Goal: Find specific page/section: Find specific page/section

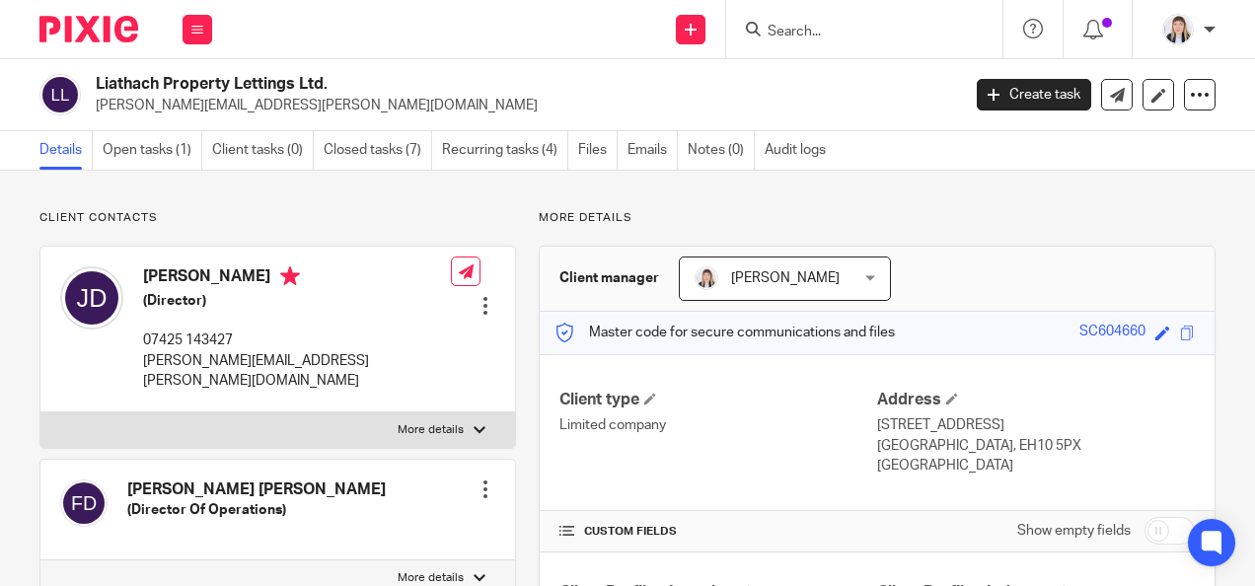
click at [809, 37] on input "Search" at bounding box center [854, 33] width 178 height 18
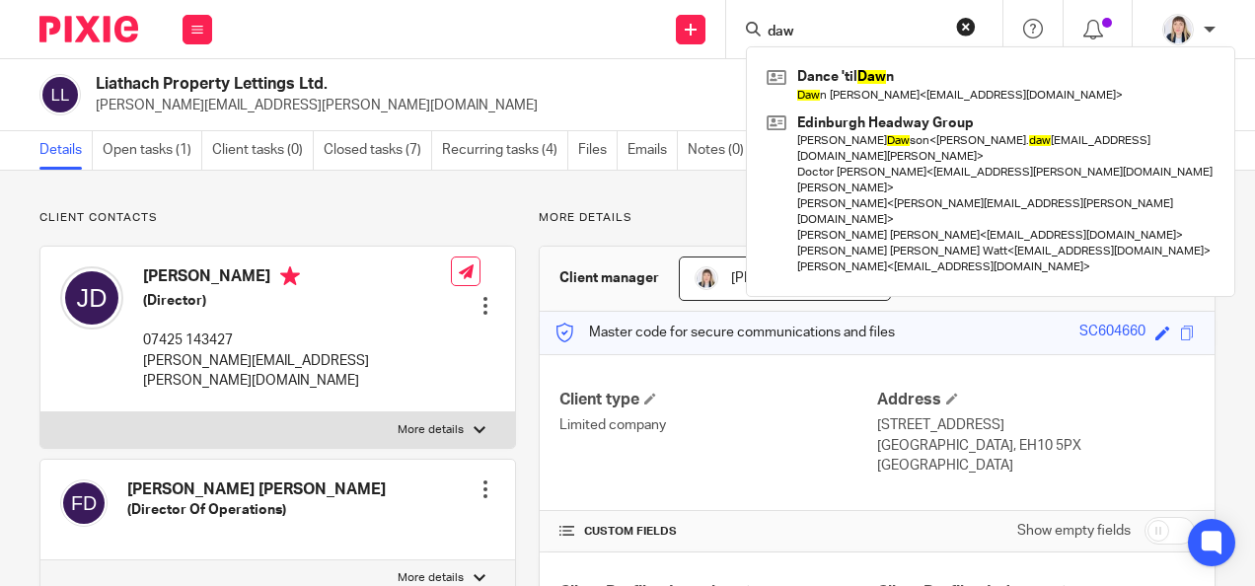
type input "daw"
drag, startPoint x: 506, startPoint y: 65, endPoint x: 521, endPoint y: 27, distance: 41.2
click at [507, 64] on div "Liathach Property Lettings Ltd. jonathan.dempsey@dempseyconsulting.co.uk Create…" at bounding box center [627, 95] width 1255 height 72
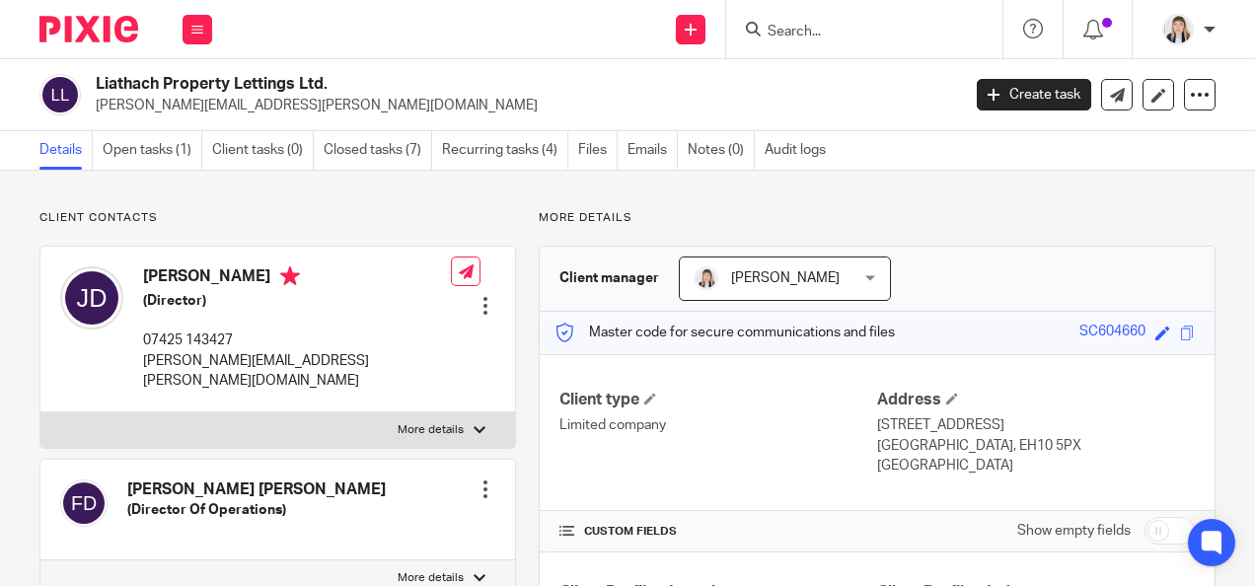
click at [800, 32] on input "Search" at bounding box center [854, 33] width 178 height 18
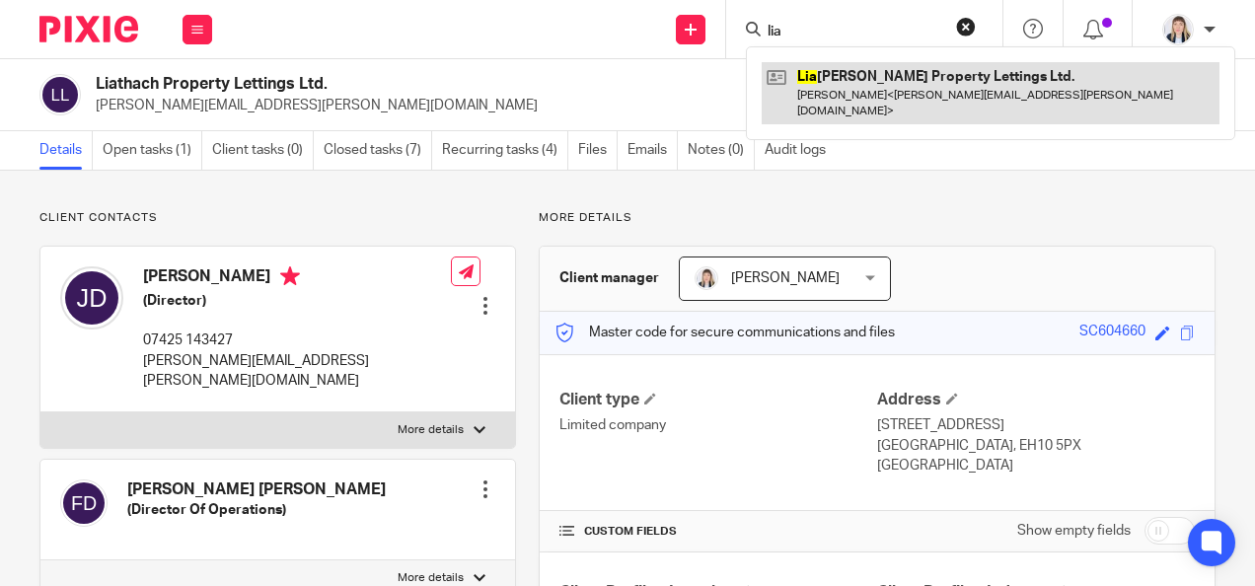
type input "lia"
click at [873, 88] on link at bounding box center [991, 92] width 458 height 61
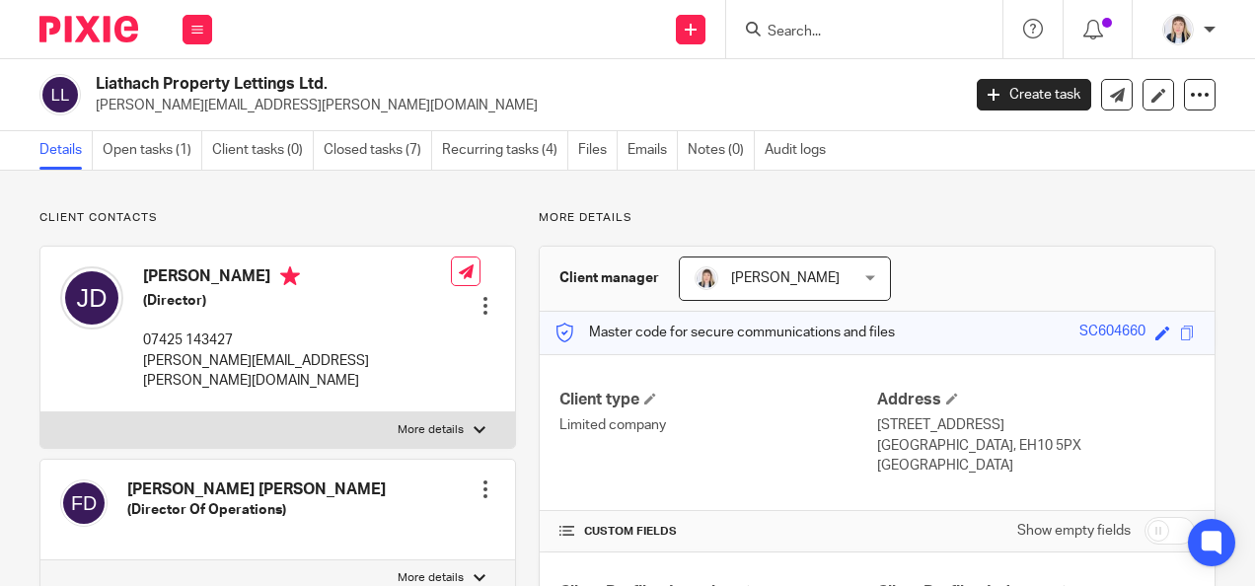
click at [577, 146] on ul "Details Open tasks (1) Client tasks (0) Closed tasks (7) Recurring tasks (4) Fi…" at bounding box center [442, 150] width 806 height 38
click at [590, 146] on link "Files" at bounding box center [597, 150] width 39 height 38
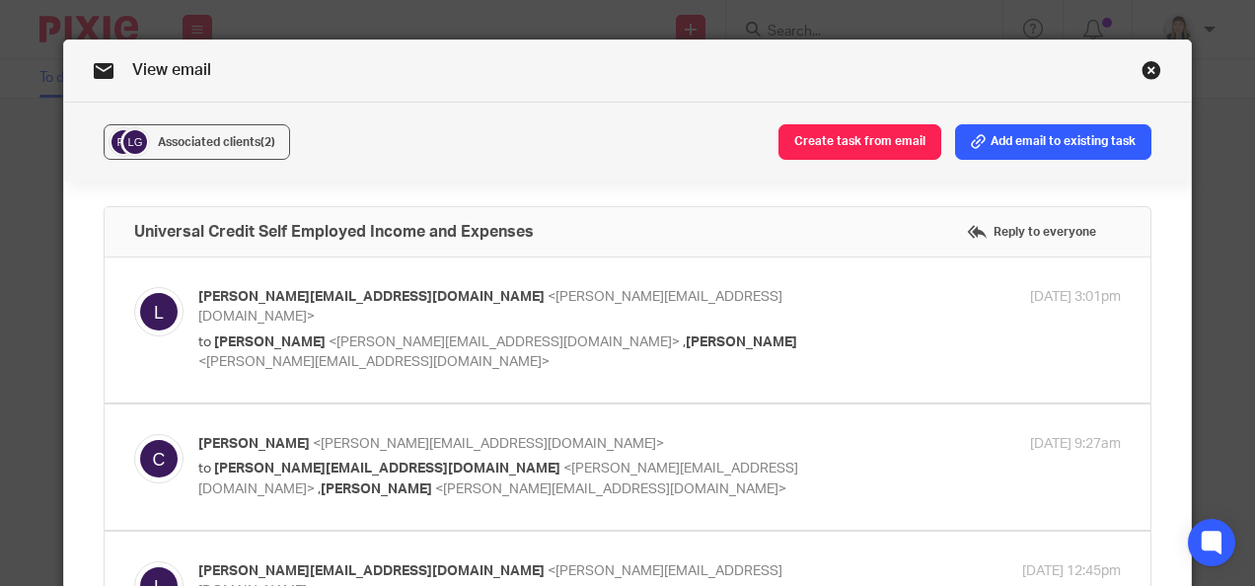
click at [1141, 61] on link "Close this dialog window" at bounding box center [1151, 73] width 20 height 27
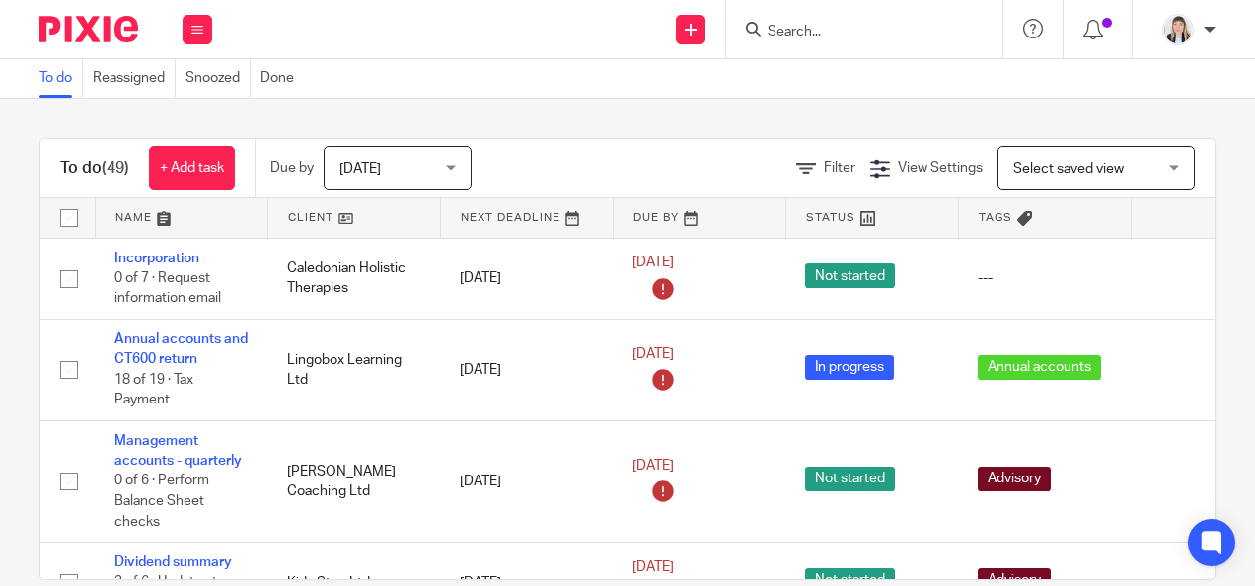
click at [860, 18] on form at bounding box center [870, 29] width 210 height 25
click at [848, 35] on input "Search" at bounding box center [854, 33] width 178 height 18
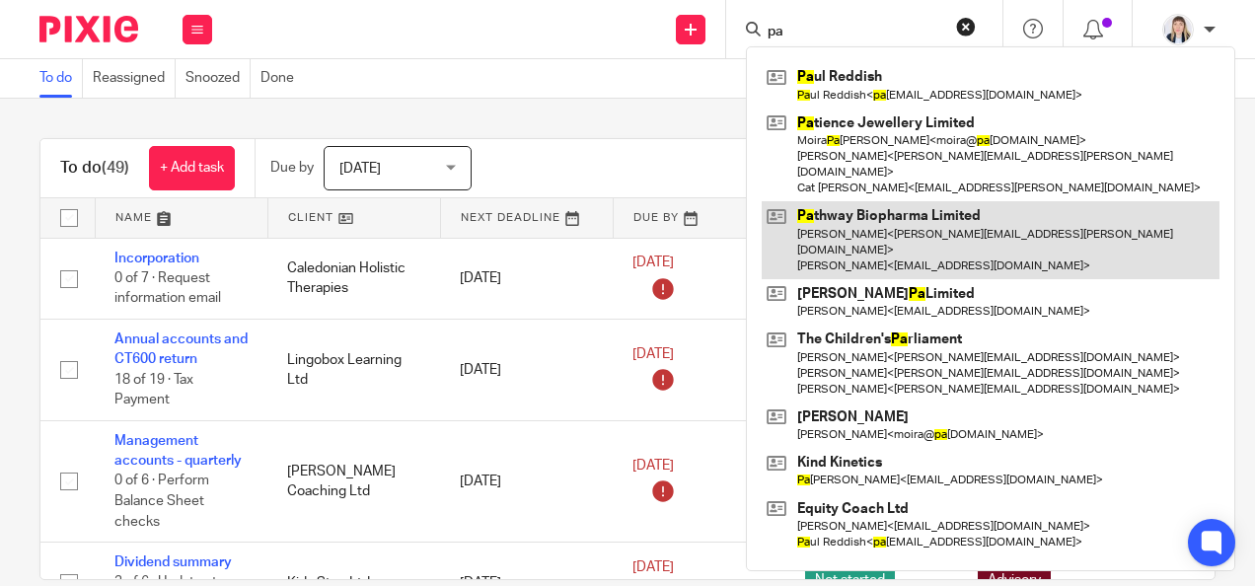
type input "pa"
click at [853, 213] on link at bounding box center [991, 240] width 458 height 78
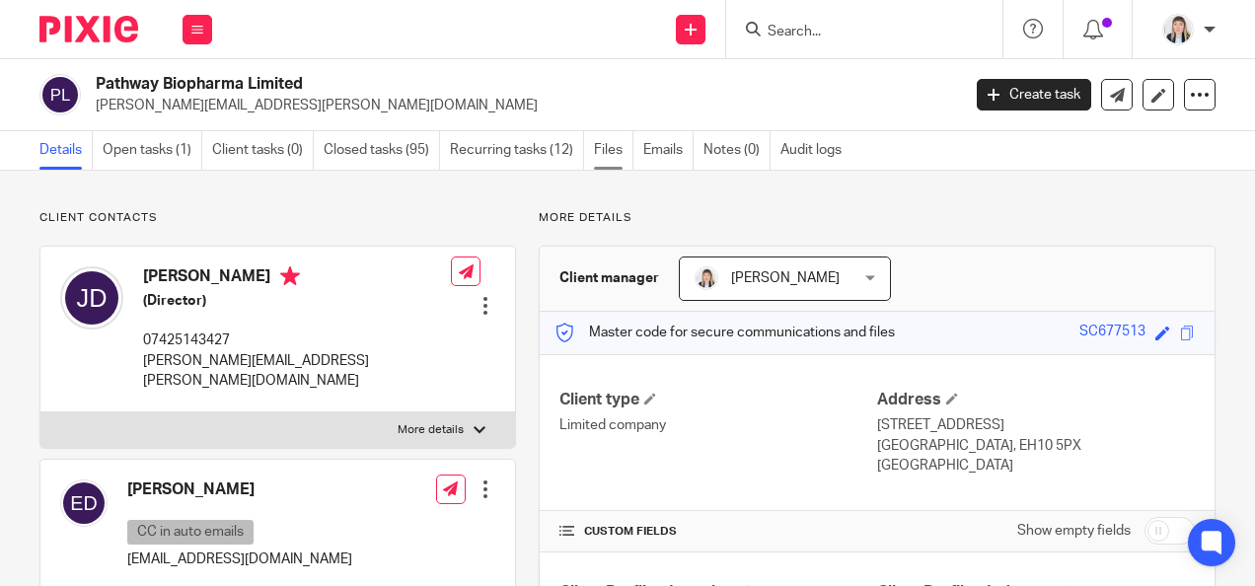
click at [619, 147] on link "Files" at bounding box center [613, 150] width 39 height 38
click at [622, 151] on link "Files" at bounding box center [613, 150] width 39 height 38
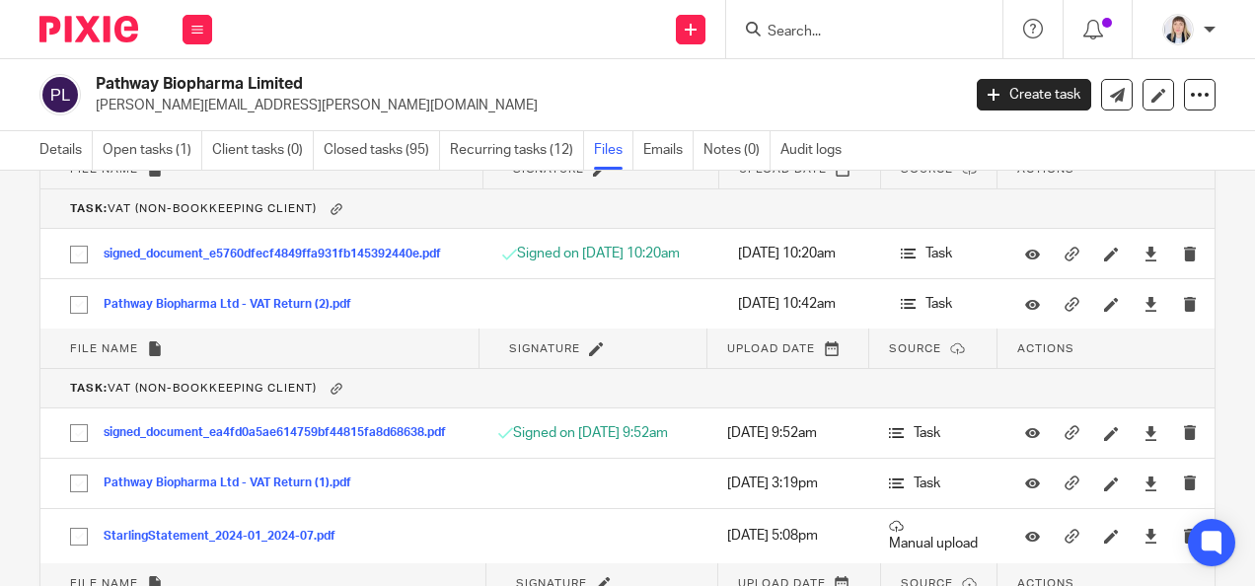
scroll to position [3411, 0]
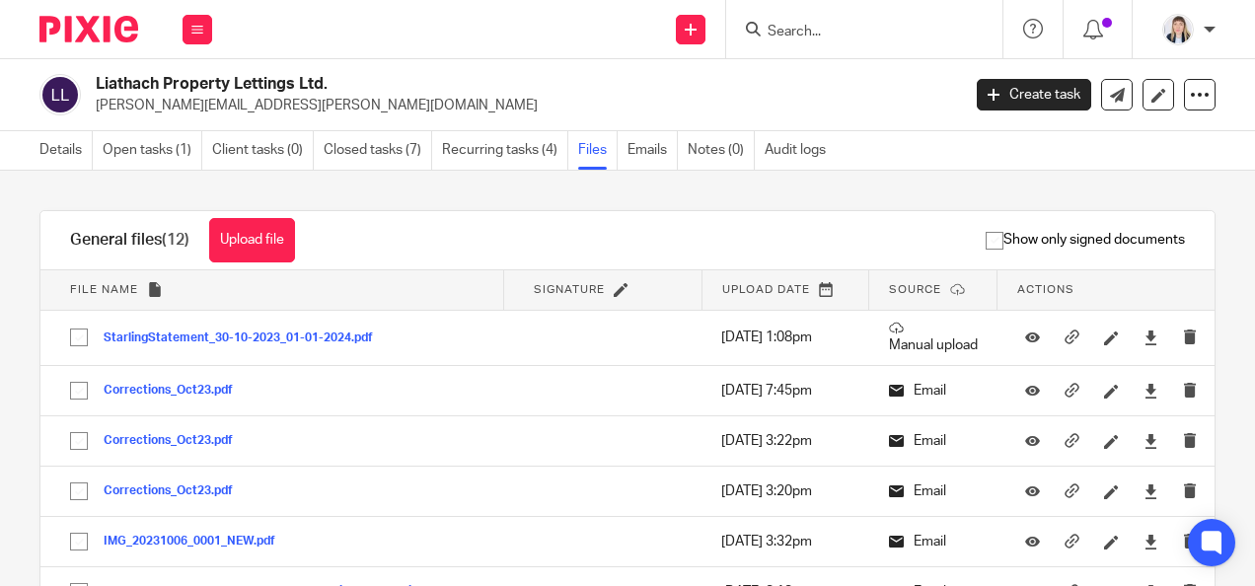
scroll to position [197, 0]
